Goal: Find contact information: Find contact information

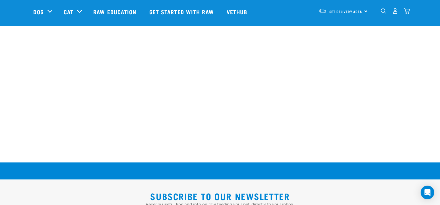
scroll to position [1053, 0]
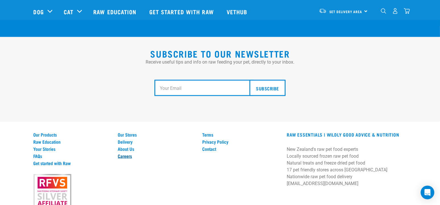
click at [124, 153] on link "Careers" at bounding box center [157, 155] width 78 height 5
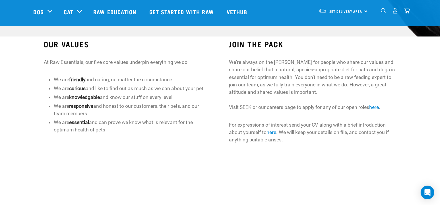
scroll to position [142, 0]
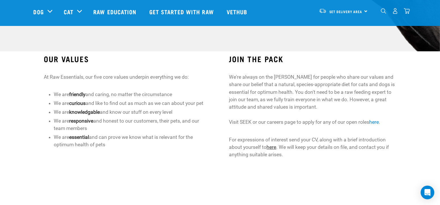
click at [274, 147] on link "here" at bounding box center [272, 147] width 10 height 6
click at [272, 147] on link "here" at bounding box center [272, 147] width 10 height 6
click at [377, 123] on link "here" at bounding box center [374, 122] width 10 height 6
